Goal: Check status: Check status

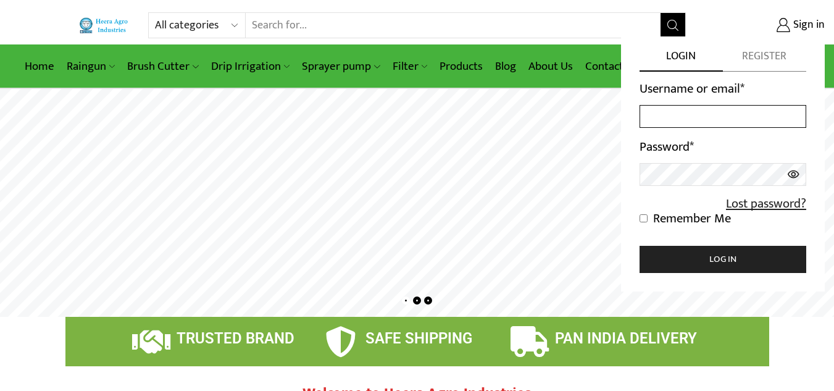
type input "[EMAIL_ADDRESS][DOMAIN_NAME]"
click at [642, 217] on input "Remember Me" at bounding box center [643, 218] width 8 height 8
checkbox input "true"
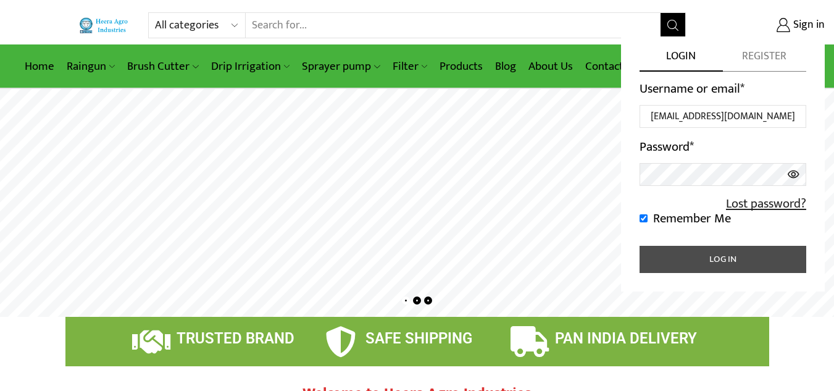
click at [689, 255] on button "Log in" at bounding box center [722, 259] width 167 height 27
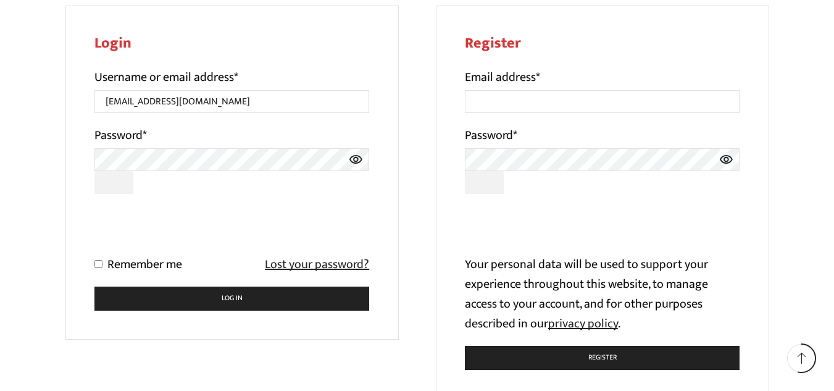
scroll to position [203, 0]
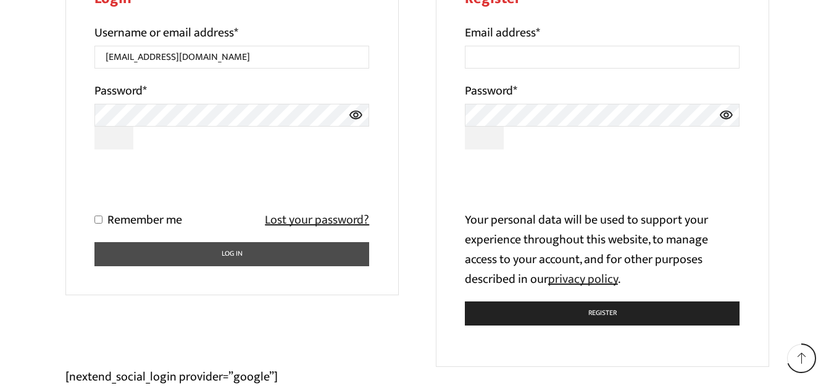
click at [230, 260] on button "Log in" at bounding box center [231, 254] width 275 height 24
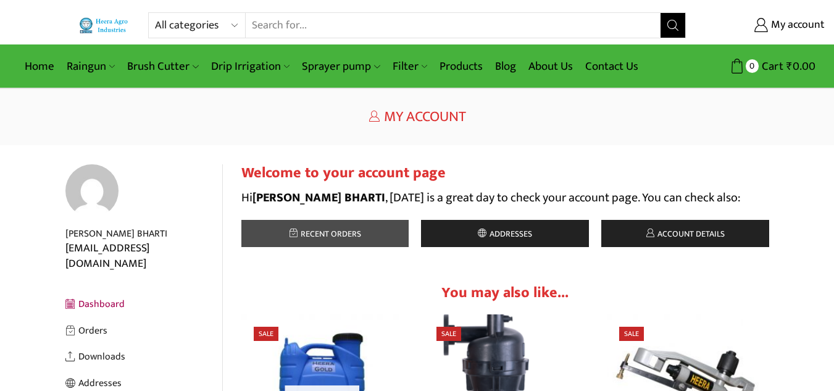
click at [280, 236] on link "Recent orders" at bounding box center [325, 233] width 168 height 27
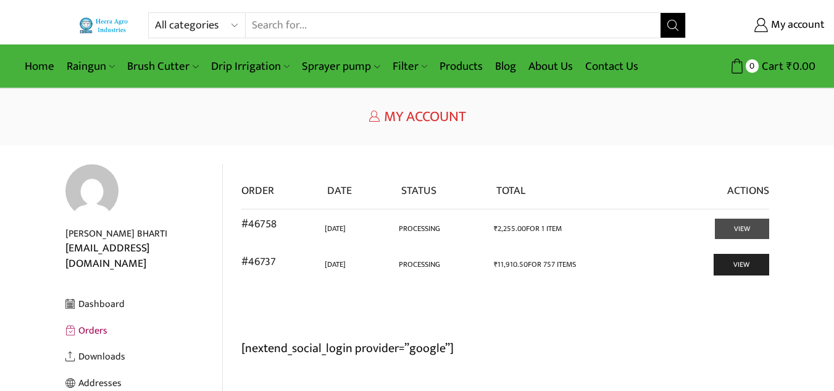
click at [721, 231] on link "View" at bounding box center [741, 228] width 54 height 20
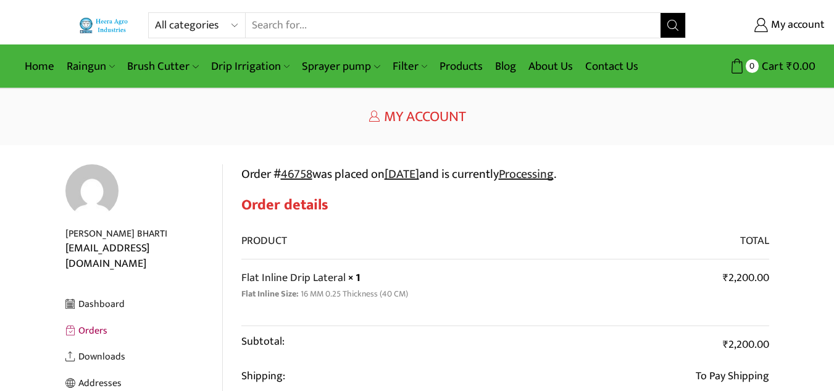
click at [102, 317] on link "Orders" at bounding box center [143, 330] width 157 height 27
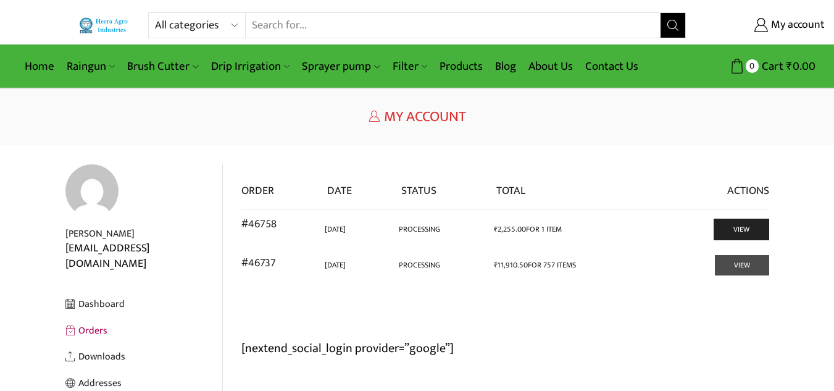
click at [756, 268] on link "View" at bounding box center [741, 265] width 54 height 20
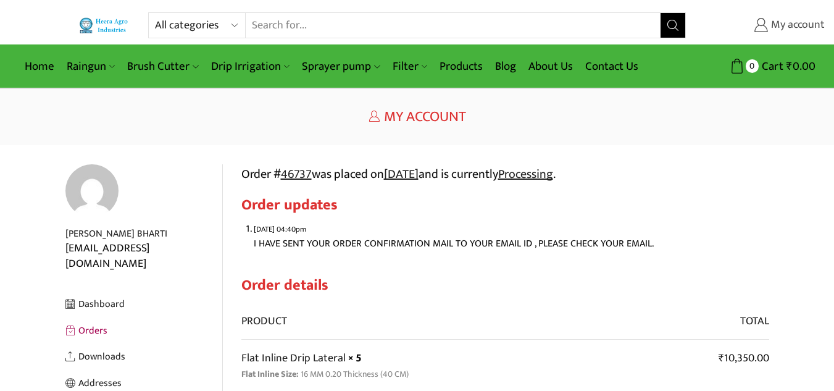
click at [798, 21] on span "My account" at bounding box center [796, 25] width 57 height 16
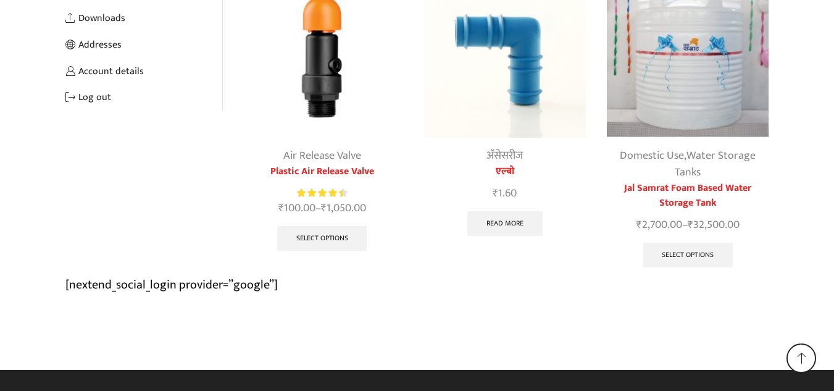
scroll to position [314, 0]
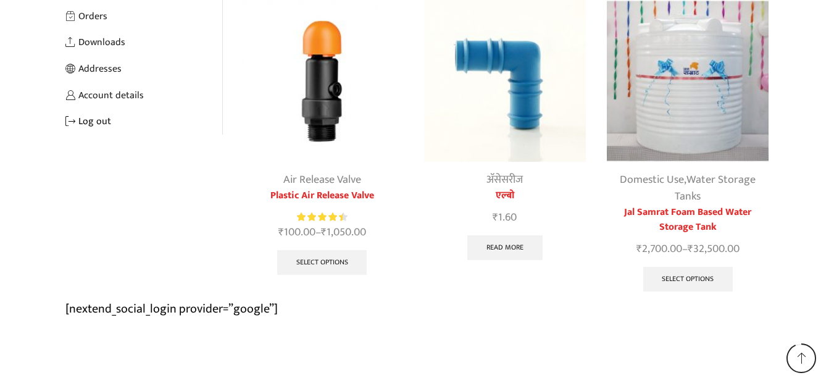
click at [78, 111] on link "Log out" at bounding box center [143, 121] width 157 height 27
